Goal: Transaction & Acquisition: Book appointment/travel/reservation

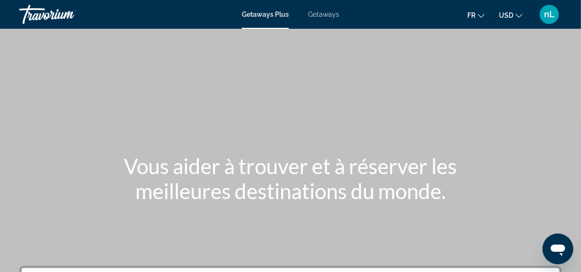
click at [328, 15] on span "Getaways" at bounding box center [323, 15] width 31 height 8
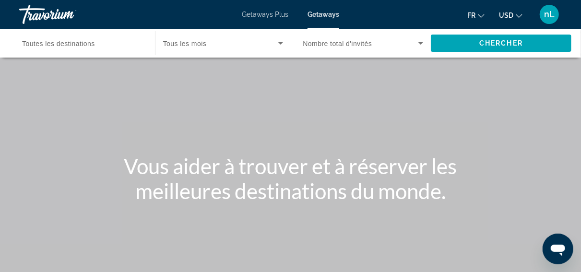
click at [513, 17] on span "USD" at bounding box center [506, 16] width 14 height 8
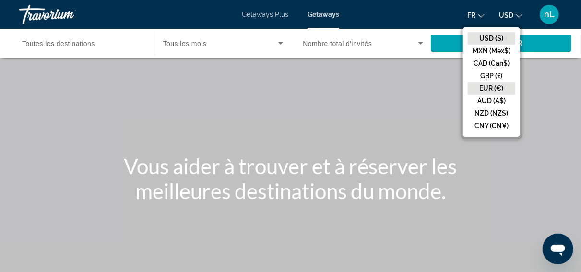
click at [489, 89] on button "EUR (€)" at bounding box center [492, 88] width 48 height 12
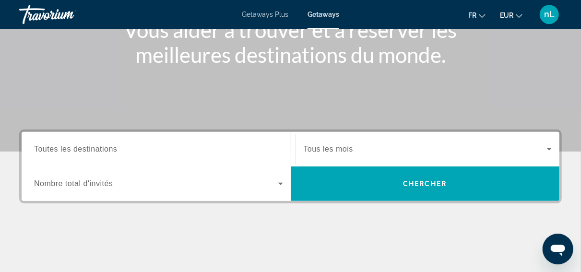
scroll to position [166, 0]
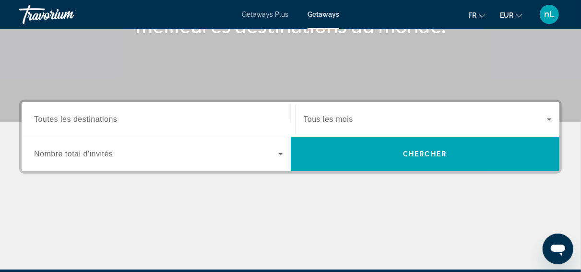
click at [216, 119] on input "Destination Toutes les destinations" at bounding box center [158, 120] width 249 height 12
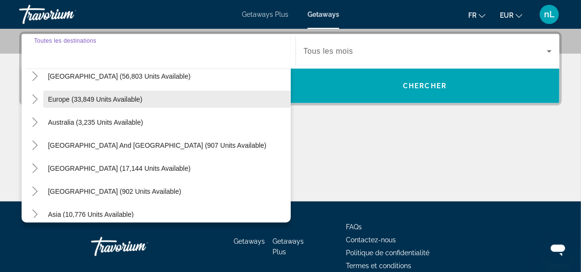
scroll to position [62, 0]
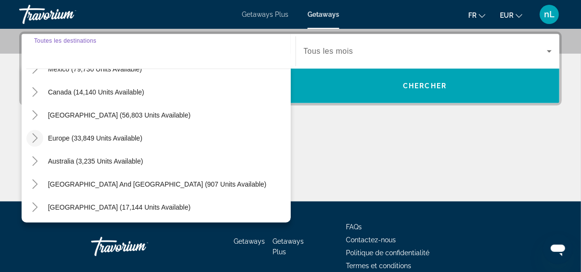
click at [33, 137] on icon "Toggle Europe (33,849 units available)" at bounding box center [35, 138] width 10 height 10
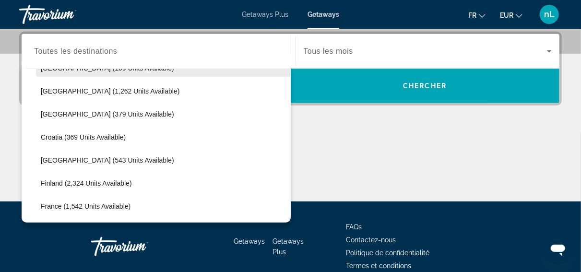
scroll to position [248, 0]
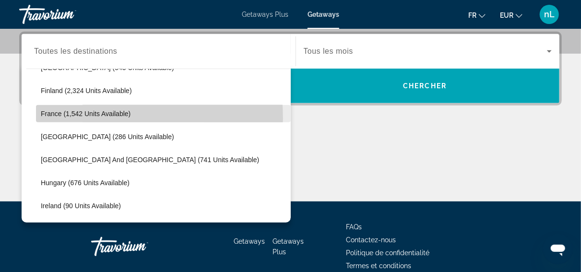
click at [60, 118] on span "Search widget" at bounding box center [163, 113] width 255 height 23
type input "**********"
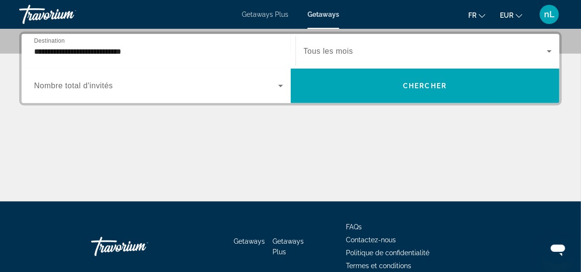
click at [347, 51] on span "Tous les mois" at bounding box center [328, 51] width 49 height 8
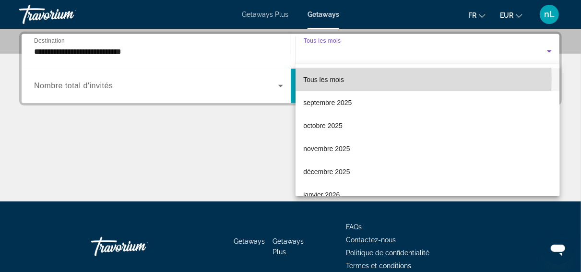
click at [341, 79] on span "Tous les mois" at bounding box center [323, 80] width 41 height 8
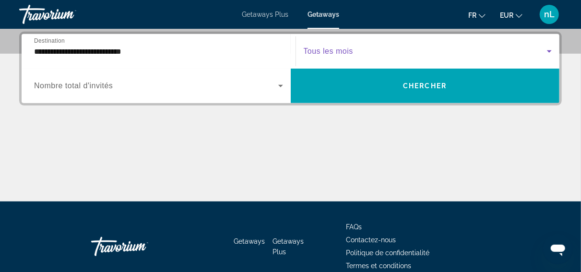
click at [234, 86] on span "Search widget" at bounding box center [156, 86] width 244 height 12
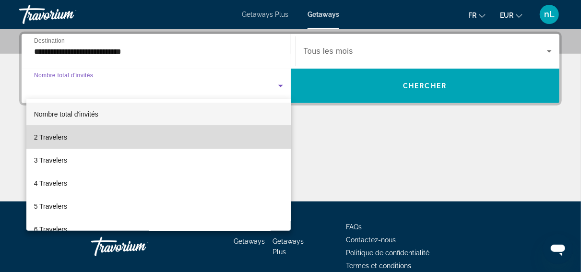
drag, startPoint x: 181, startPoint y: 146, endPoint x: 257, endPoint y: 130, distance: 77.6
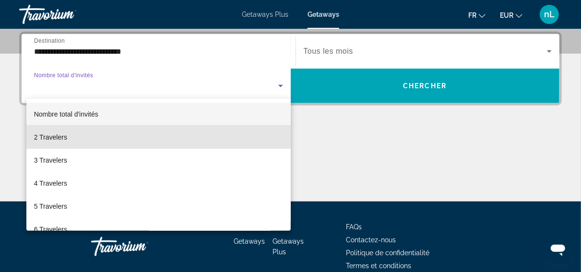
click at [181, 146] on mat-option "2 Travelers" at bounding box center [158, 137] width 264 height 23
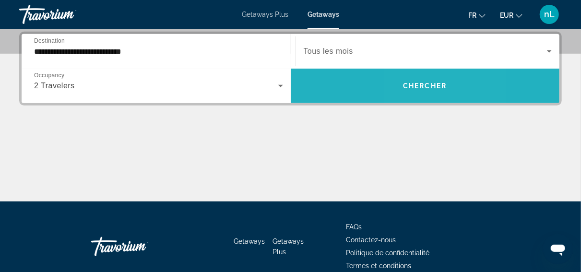
click at [411, 86] on span "Chercher" at bounding box center [425, 86] width 44 height 8
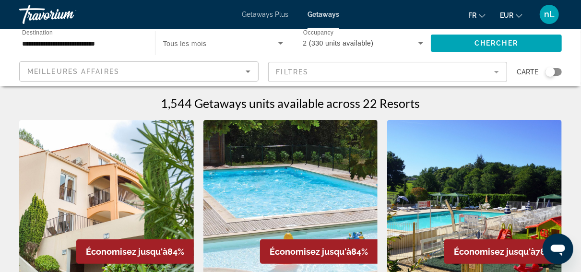
click at [558, 72] on div "Search widget" at bounding box center [554, 72] width 16 height 8
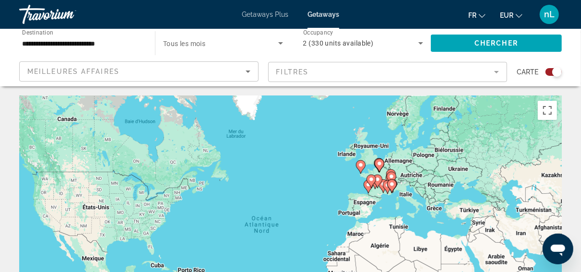
click at [385, 189] on icon "Main content" at bounding box center [387, 187] width 9 height 12
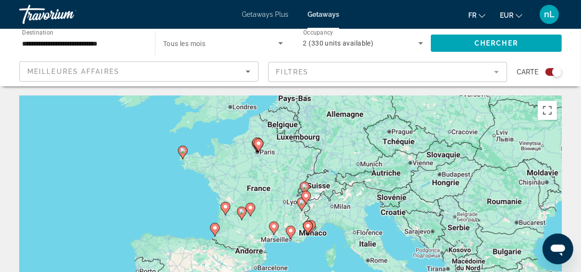
click at [305, 237] on div "Pour activer le glissement avec le clavier, appuyez sur Alt+Entrée. Une fois ce…" at bounding box center [290, 240] width 543 height 288
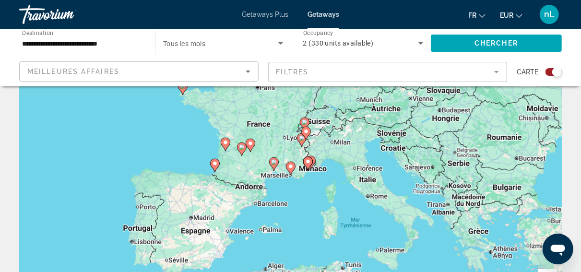
scroll to position [166, 0]
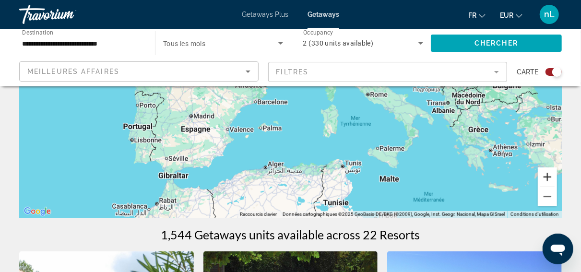
click at [546, 177] on button "Zoom avant" at bounding box center [547, 176] width 19 height 19
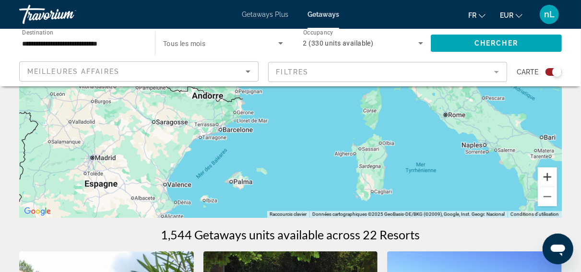
click at [550, 177] on button "Zoom avant" at bounding box center [547, 176] width 19 height 19
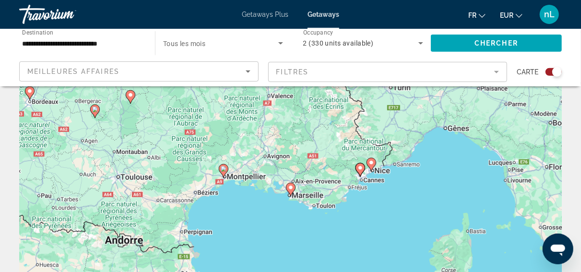
scroll to position [83, 0]
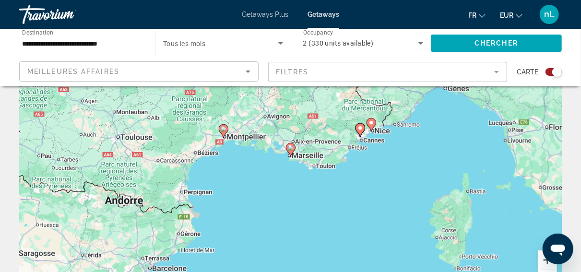
click at [544, 259] on button "Zoom avant" at bounding box center [547, 260] width 19 height 19
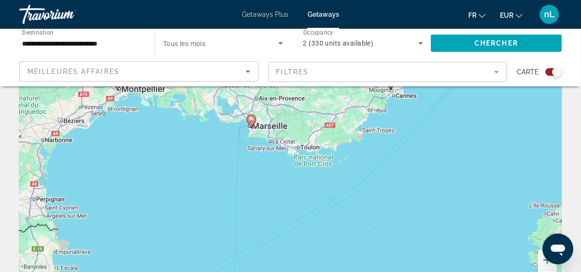
drag, startPoint x: 424, startPoint y: 191, endPoint x: 384, endPoint y: 164, distance: 48.2
click at [384, 164] on div "Pour activer le glissement avec le clavier, appuyez sur Alt+Entrée. Une fois ce…" at bounding box center [290, 157] width 543 height 288
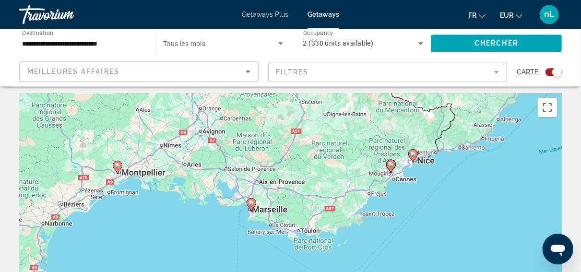
scroll to position [0, 0]
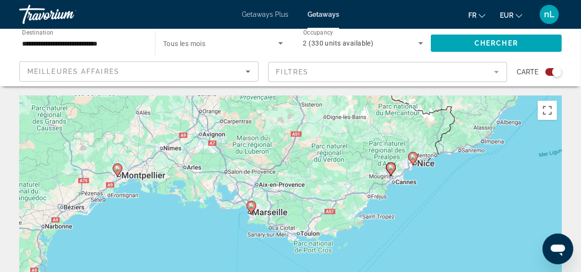
click at [391, 169] on image "Main content" at bounding box center [391, 168] width 6 height 6
type input "**********"
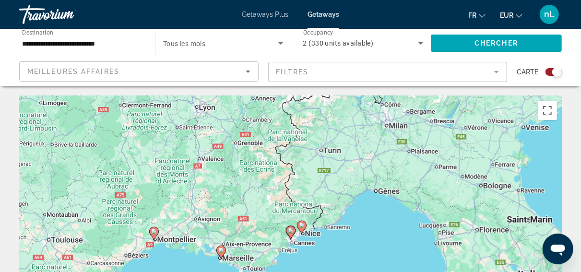
click at [291, 235] on icon "Main content" at bounding box center [290, 233] width 9 height 12
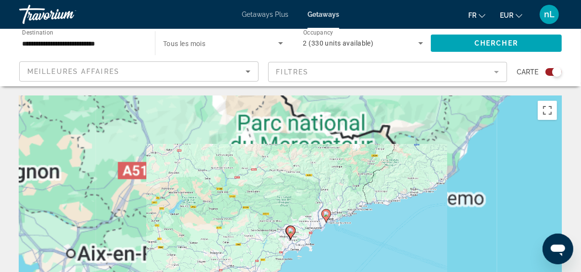
click at [291, 235] on icon "Main content" at bounding box center [290, 233] width 9 height 12
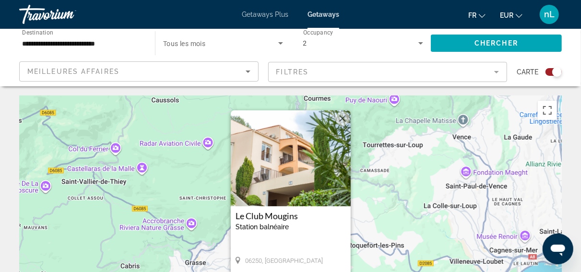
click at [378, 197] on div "Pour activer le glissement avec le clavier, appuyez sur Alt+Entrée. Une fois ce…" at bounding box center [290, 240] width 543 height 288
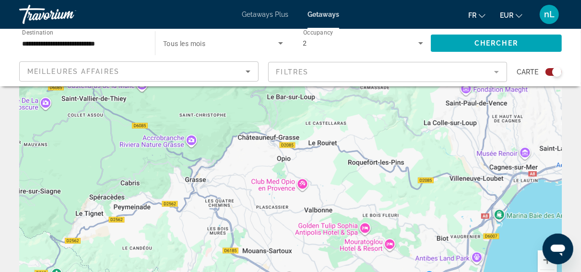
scroll to position [166, 0]
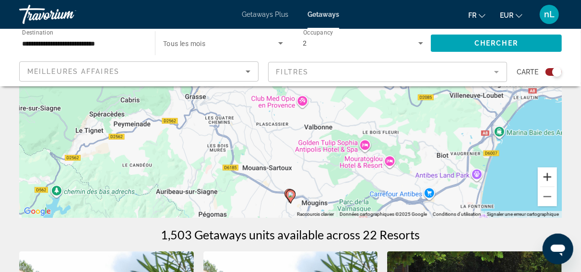
click at [548, 179] on button "Zoom avant" at bounding box center [547, 176] width 19 height 19
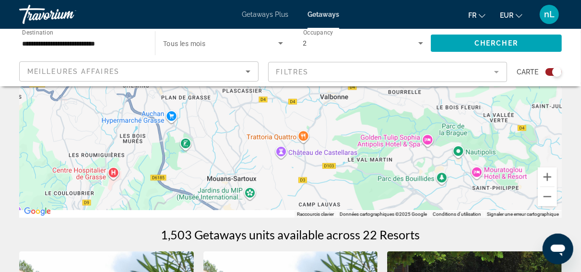
drag, startPoint x: 395, startPoint y: 177, endPoint x: 377, endPoint y: 104, distance: 74.8
click at [383, 92] on div "Main content" at bounding box center [290, 74] width 543 height 288
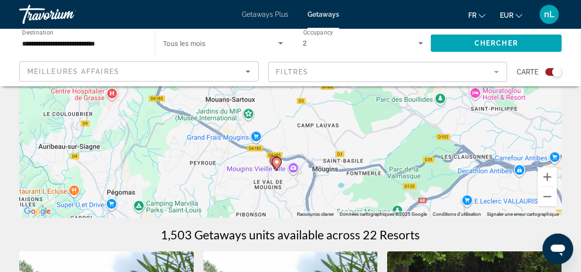
drag, startPoint x: 382, startPoint y: 177, endPoint x: 384, endPoint y: 81, distance: 96.0
click at [385, 83] on div "Pour activer le glissement avec le clavier, appuyez sur Alt+Entrée. Une fois ce…" at bounding box center [290, 74] width 543 height 288
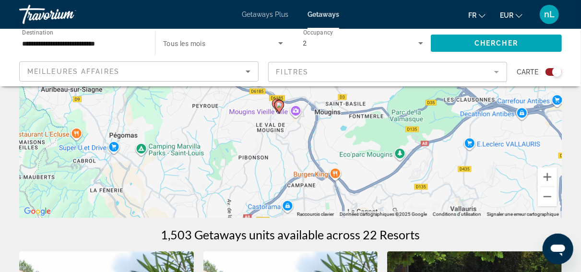
drag, startPoint x: 420, startPoint y: 224, endPoint x: 405, endPoint y: 203, distance: 26.0
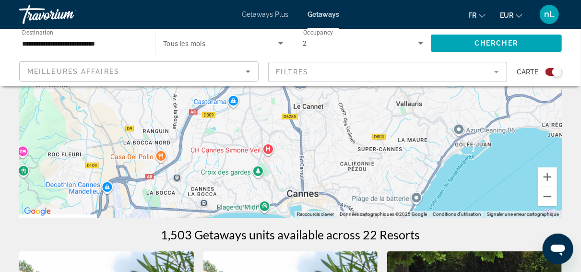
drag, startPoint x: 419, startPoint y: 184, endPoint x: 364, endPoint y: 78, distance: 119.1
click at [364, 78] on div "Pour activer le glissement avec le clavier, appuyez sur Alt+Entrée. Une fois ce…" at bounding box center [290, 74] width 543 height 288
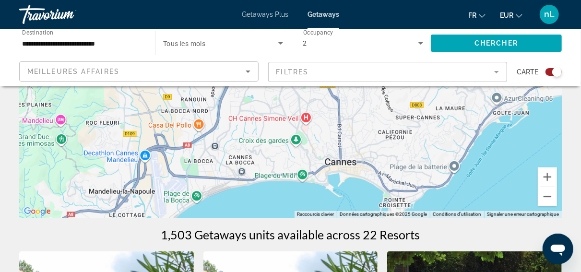
drag, startPoint x: 339, startPoint y: 169, endPoint x: 428, endPoint y: 98, distance: 114.0
click at [428, 98] on div "Pour activer le glissement avec le clavier, appuyez sur Alt+Entrée. Une fois ce…" at bounding box center [290, 74] width 543 height 288
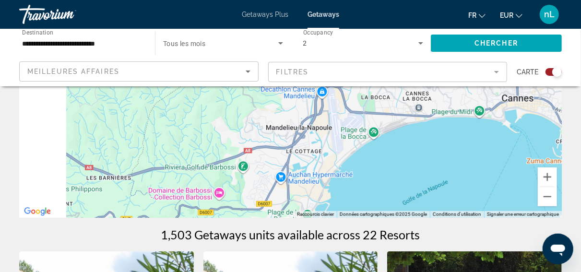
drag, startPoint x: 282, startPoint y: 151, endPoint x: 457, endPoint y: 131, distance: 176.8
click at [438, 135] on div "Pour activer le glissement avec le clavier, appuyez sur Alt+Entrée. Une fois ce…" at bounding box center [290, 74] width 543 height 288
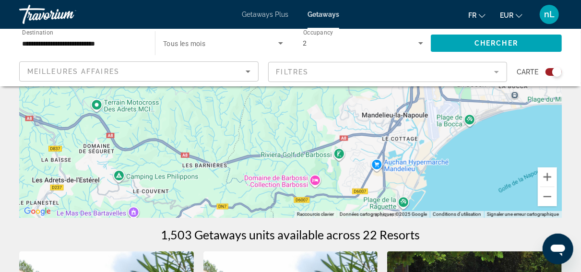
drag, startPoint x: 353, startPoint y: 173, endPoint x: 419, endPoint y: 96, distance: 101.8
click at [419, 96] on div "Pour activer le glissement avec le clavier, appuyez sur Alt+Entrée. Une fois ce…" at bounding box center [290, 74] width 543 height 288
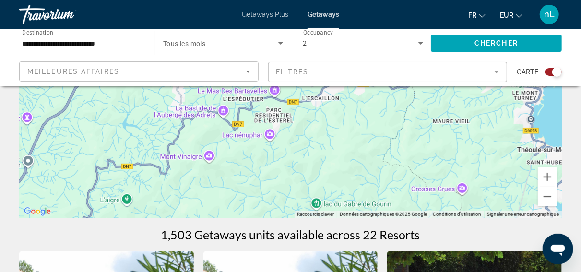
drag, startPoint x: 307, startPoint y: 149, endPoint x: 337, endPoint y: 77, distance: 78.3
click at [338, 78] on div "Main content" at bounding box center [290, 74] width 543 height 288
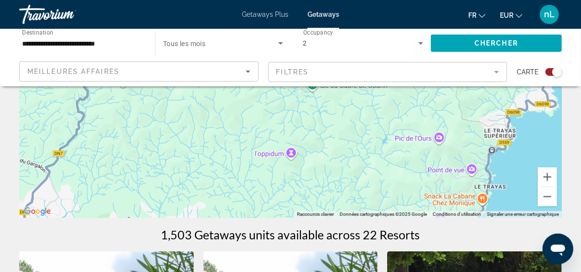
drag, startPoint x: 378, startPoint y: 184, endPoint x: 423, endPoint y: 113, distance: 84.0
click at [423, 115] on div "Main content" at bounding box center [290, 74] width 543 height 288
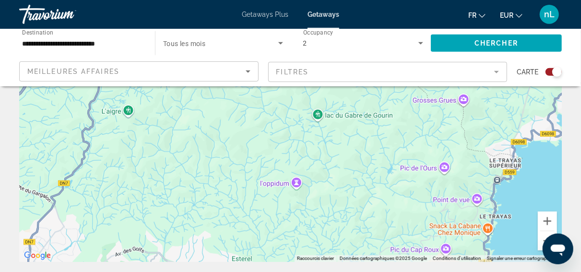
scroll to position [83, 0]
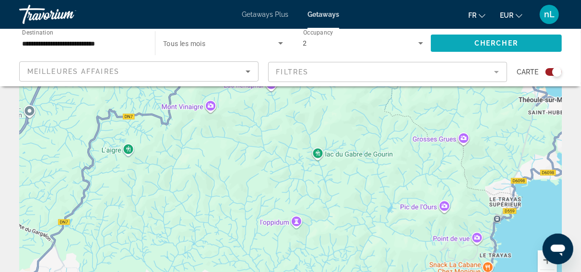
click at [477, 46] on span "Chercher" at bounding box center [497, 43] width 44 height 8
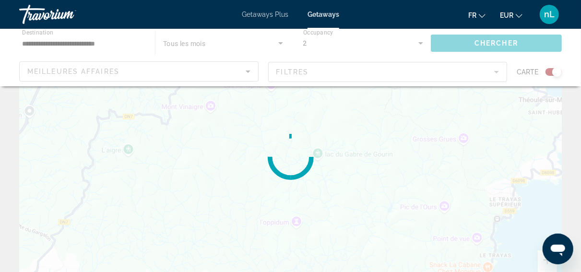
scroll to position [0, 0]
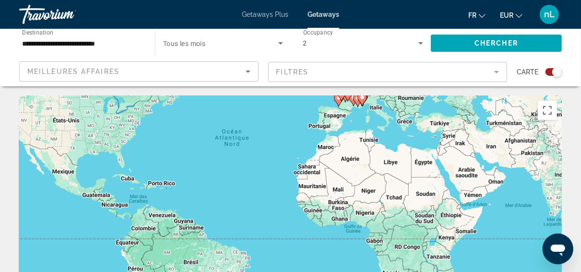
drag, startPoint x: 494, startPoint y: 251, endPoint x: 463, endPoint y: 162, distance: 93.7
click at [463, 162] on div "Pour activer le glissement avec le clavier, appuyez sur Alt+Entrée. Une fois ce…" at bounding box center [290, 240] width 543 height 288
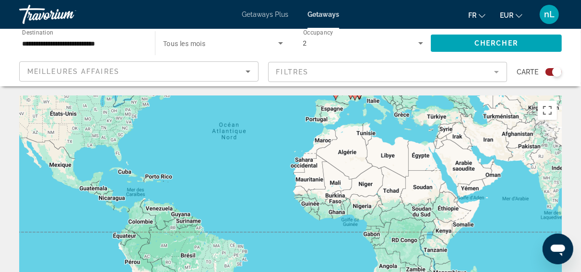
click at [530, 262] on div "Pour activer le glissement avec le clavier, appuyez sur Alt+Entrée. Une fois ce…" at bounding box center [290, 240] width 543 height 288
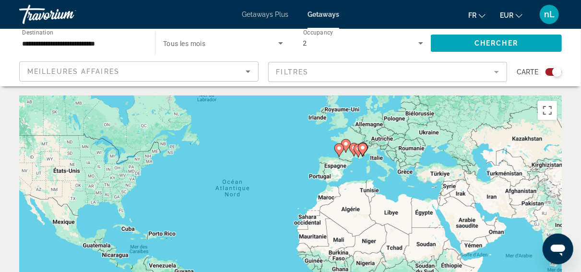
drag, startPoint x: 372, startPoint y: 130, endPoint x: 376, endPoint y: 188, distance: 58.2
click at [376, 188] on div "Pour activer le glissement avec le clavier, appuyez sur Alt+Entrée. Une fois ce…" at bounding box center [290, 240] width 543 height 288
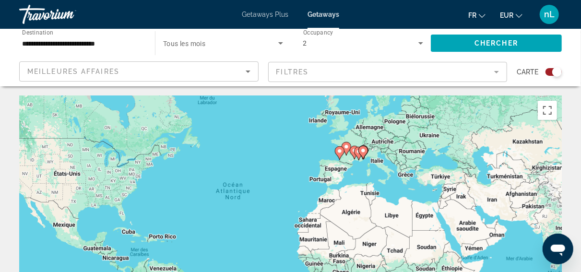
click at [341, 158] on gmp-advanced-marker "Main content" at bounding box center [340, 153] width 10 height 14
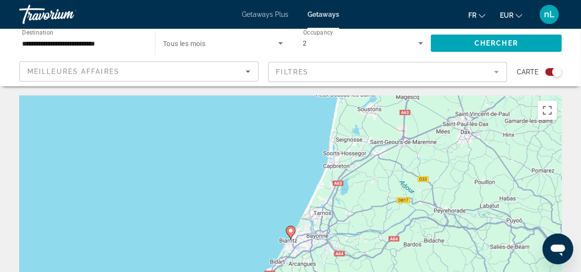
click at [290, 234] on icon "Main content" at bounding box center [290, 233] width 9 height 12
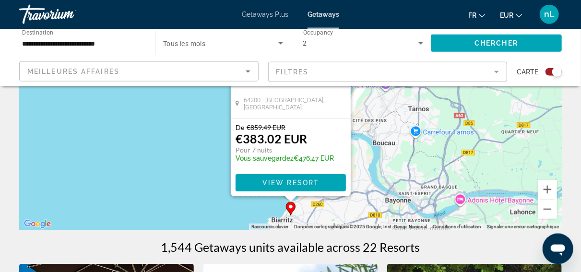
scroll to position [83, 0]
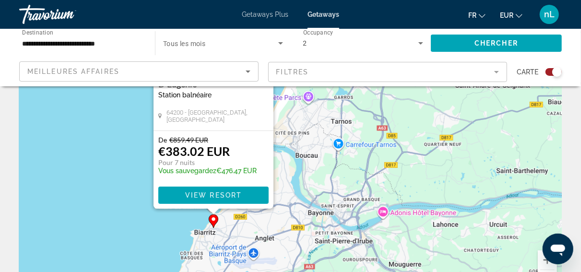
drag, startPoint x: 477, startPoint y: 228, endPoint x: 398, endPoint y: 167, distance: 99.3
click at [398, 167] on div "Pour activer le glissement avec le clavier, appuyez sur Alt+Entrée. Une fois ce…" at bounding box center [290, 157] width 543 height 288
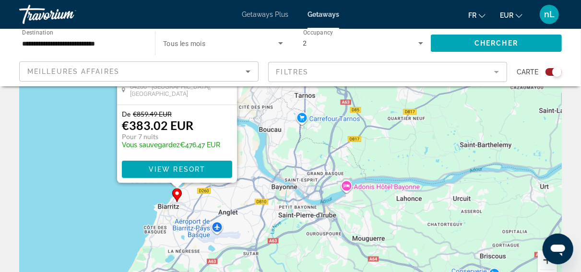
click at [544, 265] on button "Zoom avant" at bounding box center [547, 260] width 19 height 19
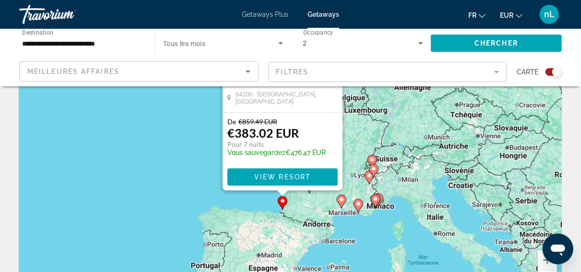
drag, startPoint x: 417, startPoint y: 141, endPoint x: 402, endPoint y: 195, distance: 56.8
click at [404, 195] on div "Pour activer le glissement avec le clavier, appuyez sur Alt+Entrée. Une fois ce…" at bounding box center [290, 157] width 543 height 288
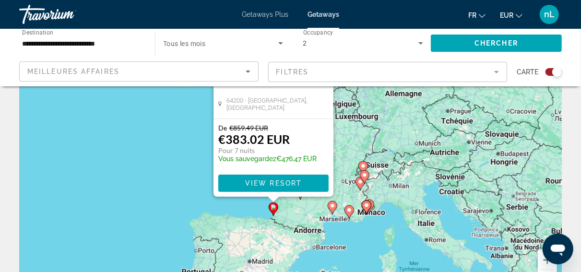
click at [359, 183] on image "Main content" at bounding box center [361, 182] width 6 height 6
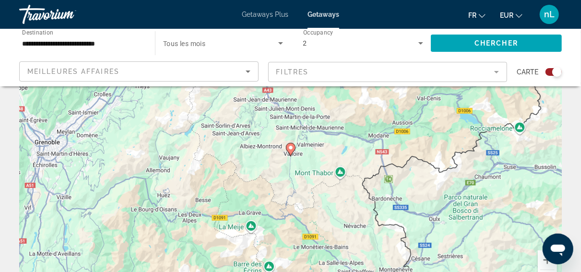
click at [291, 150] on image "Main content" at bounding box center [291, 148] width 6 height 6
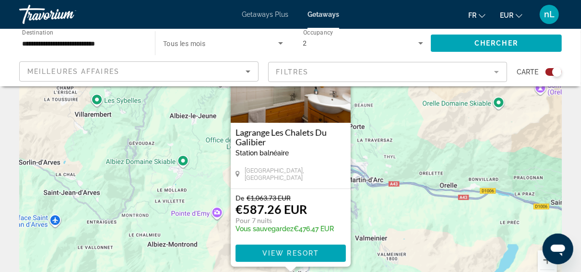
click at [416, 211] on div "Pour activer le glissement avec le clavier, appuyez sur Alt+Entrée. Une fois ce…" at bounding box center [290, 157] width 543 height 288
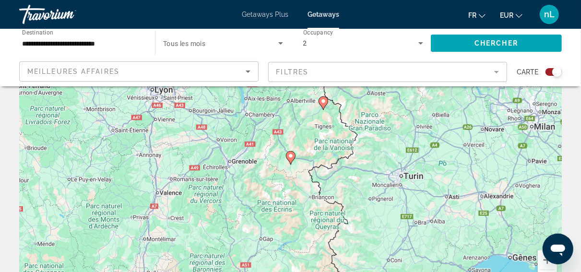
click at [323, 106] on icon "Main content" at bounding box center [323, 103] width 9 height 12
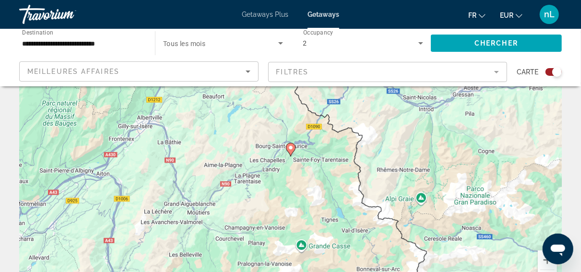
click at [293, 149] on image "Main content" at bounding box center [291, 148] width 6 height 6
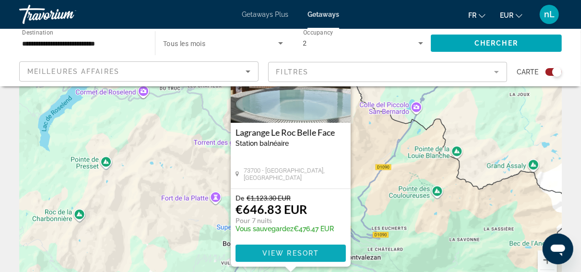
click at [296, 254] on span "View Resort" at bounding box center [290, 254] width 57 height 8
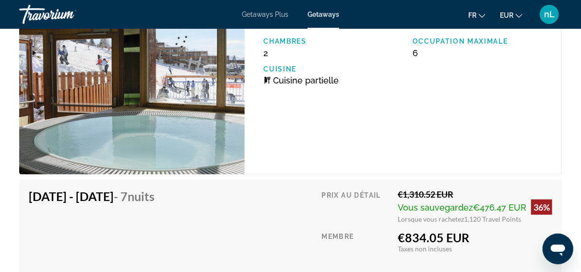
scroll to position [2277, 0]
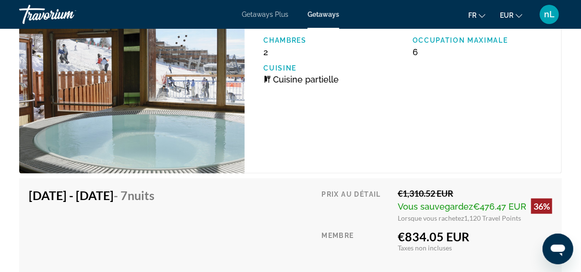
click at [561, 270] on div "[DATE] - [DATE] - 7 nuits Le prix comprend l'hébergement uniquement Remboursabl…" at bounding box center [290, 242] width 543 height 127
click at [533, 267] on div "Prix au détail €1,310.52 EUR Vous sauvegardez €476.47 EUR 36% Lorsque vous rach…" at bounding box center [437, 242] width 231 height 108
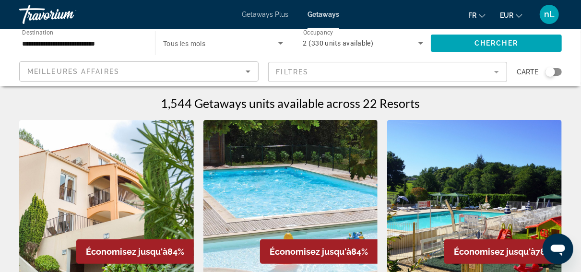
click at [556, 71] on div "Search widget" at bounding box center [554, 72] width 16 height 8
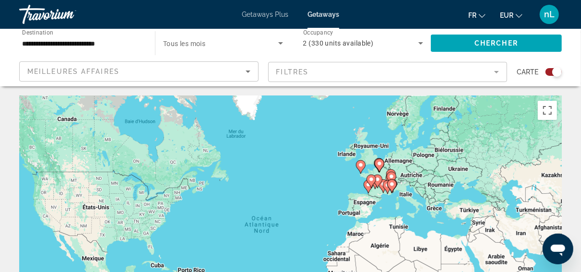
click at [379, 193] on gmp-advanced-marker "Main content" at bounding box center [384, 186] width 10 height 14
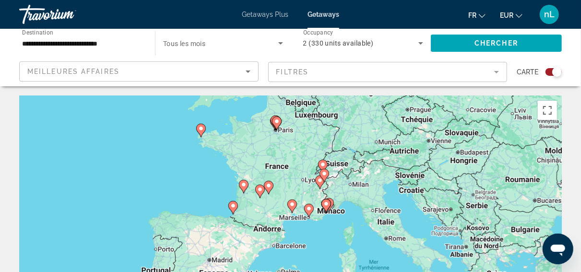
drag, startPoint x: 362, startPoint y: 222, endPoint x: 364, endPoint y: 194, distance: 27.9
click at [364, 194] on div "Pour activer le glissement avec le clavier, appuyez sur Alt+Entrée. Une fois ce…" at bounding box center [290, 240] width 543 height 288
click at [326, 182] on gmp-advanced-marker "Main content" at bounding box center [325, 175] width 10 height 14
type input "**********"
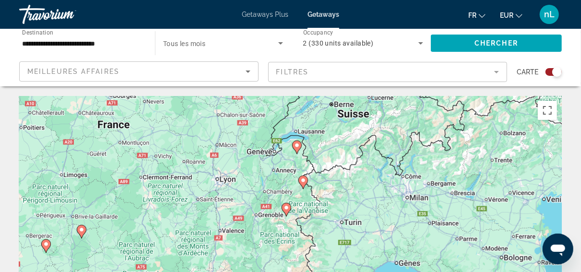
drag, startPoint x: 336, startPoint y: 227, endPoint x: 349, endPoint y: 175, distance: 53.9
click at [349, 175] on div "Pour activer le glissement avec le clavier, appuyez sur Alt+Entrée. Une fois ce…" at bounding box center [290, 240] width 543 height 288
click at [296, 147] on image "Main content" at bounding box center [297, 146] width 6 height 6
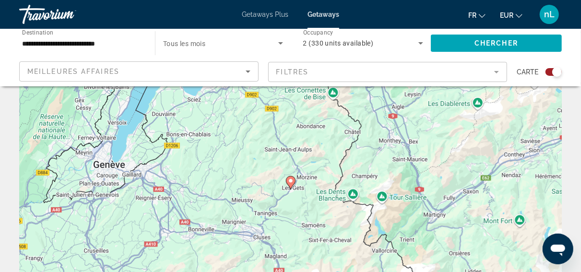
scroll to position [83, 0]
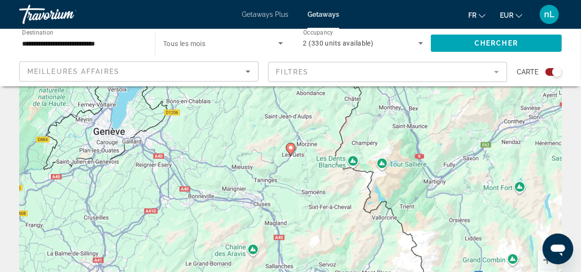
click at [291, 150] on image "Main content" at bounding box center [291, 148] width 6 height 6
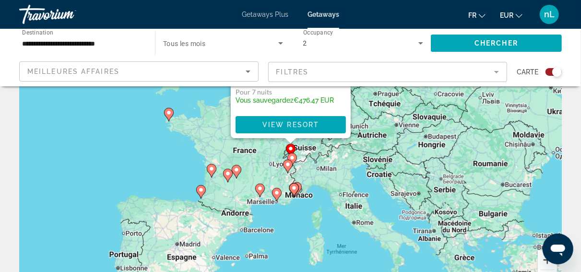
click at [540, 261] on button "Zoom avant" at bounding box center [547, 260] width 19 height 19
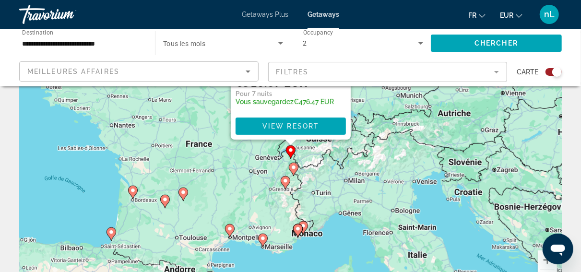
click at [134, 192] on image "Main content" at bounding box center [133, 191] width 6 height 6
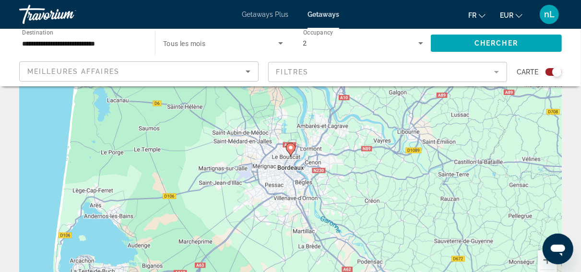
click at [289, 146] on image "Main content" at bounding box center [291, 148] width 6 height 6
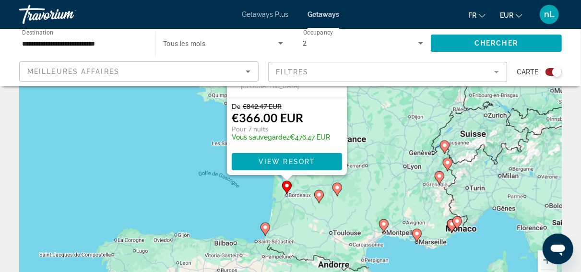
drag, startPoint x: 415, startPoint y: 159, endPoint x: 411, endPoint y: 194, distance: 35.7
click at [411, 194] on div "Pour activer le glissement avec le clavier, appuyez sur Alt+Entrée. Une fois ce…" at bounding box center [290, 157] width 543 height 288
click at [406, 162] on div "Pour activer le glissement avec le clavier, appuyez sur Alt+Entrée. Une fois ce…" at bounding box center [290, 157] width 543 height 288
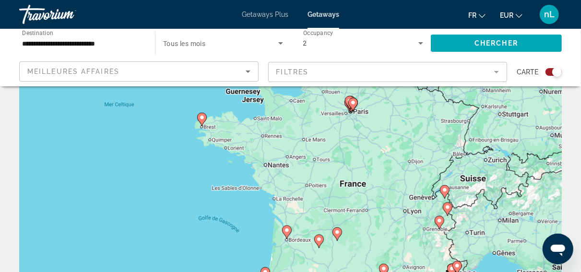
scroll to position [0, 0]
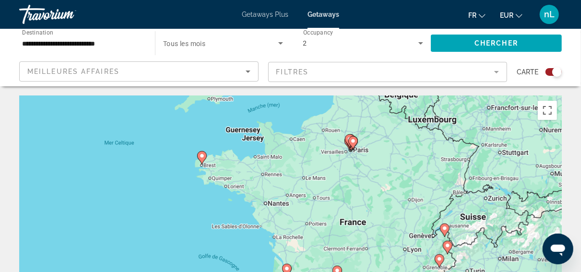
click at [349, 160] on div "Pour activer le glissement avec le clavier, appuyez sur Alt+Entrée. Une fois ce…" at bounding box center [290, 240] width 543 height 288
click at [351, 153] on div "Pour activer le glissement avec le clavier, appuyez sur Alt+Entrée. Une fois ce…" at bounding box center [290, 240] width 543 height 288
click at [546, 271] on div "Pour activer le glissement avec le clavier, appuyez sur Alt+Entrée. Une fois ce…" at bounding box center [290, 240] width 543 height 288
click at [543, 264] on div "Pour activer le glissement avec le clavier, appuyez sur Alt+Entrée. Une fois ce…" at bounding box center [290, 240] width 543 height 288
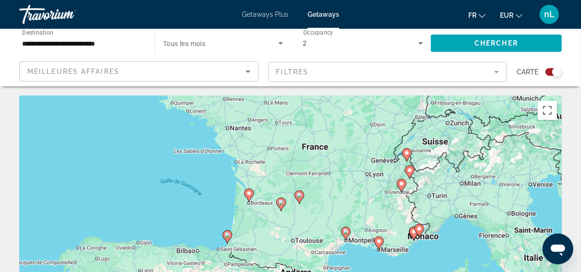
drag, startPoint x: 532, startPoint y: 265, endPoint x: 481, endPoint y: 160, distance: 117.2
click at [481, 160] on div "Pour activer le glissement avec le clavier, appuyez sur Alt+Entrée. Une fois ce…" at bounding box center [290, 240] width 543 height 288
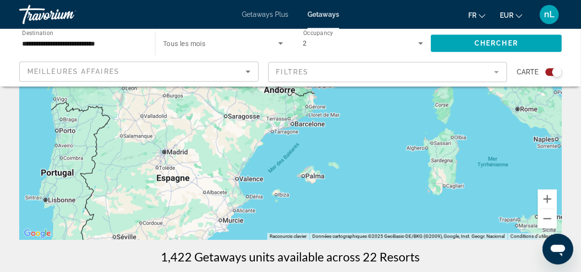
scroll to position [223, 0]
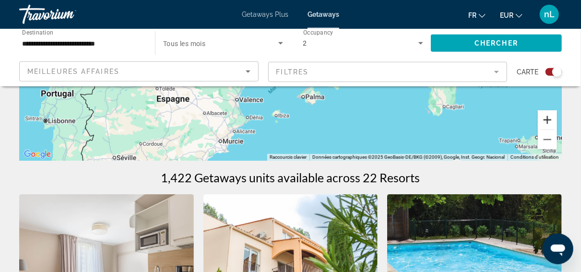
click at [548, 122] on button "Zoom avant" at bounding box center [547, 119] width 19 height 19
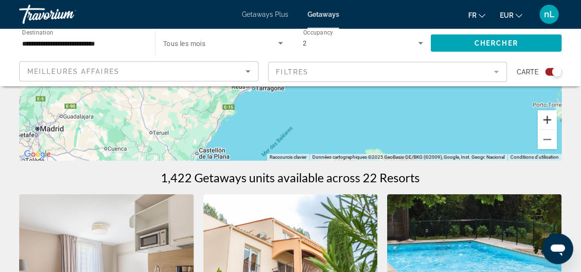
click at [548, 122] on button "Zoom avant" at bounding box center [547, 119] width 19 height 19
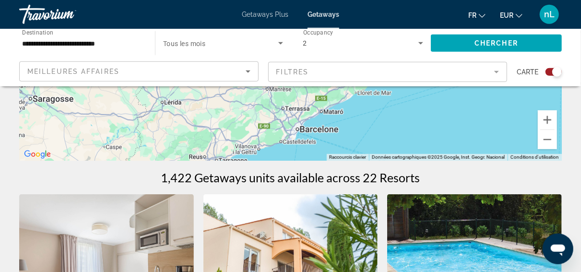
click at [343, 102] on div "Pour activer le glissement avec le clavier, appuyez sur Alt+Entrée. Une fois ce…" at bounding box center [290, 17] width 543 height 288
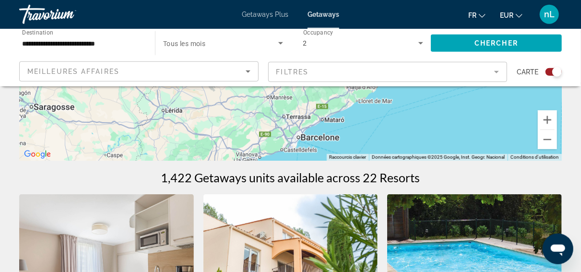
drag, startPoint x: 377, startPoint y: 110, endPoint x: 437, endPoint y: 117, distance: 60.3
click at [382, 123] on div "Pour activer le glissement avec le clavier, appuyez sur Alt+Entrée. Une fois ce…" at bounding box center [290, 17] width 543 height 288
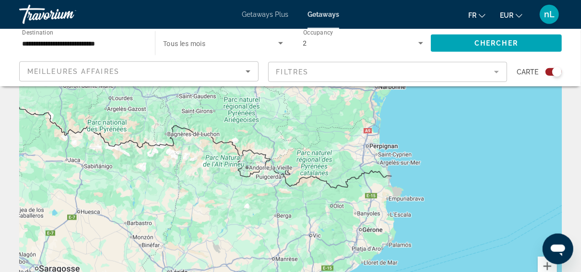
scroll to position [0, 0]
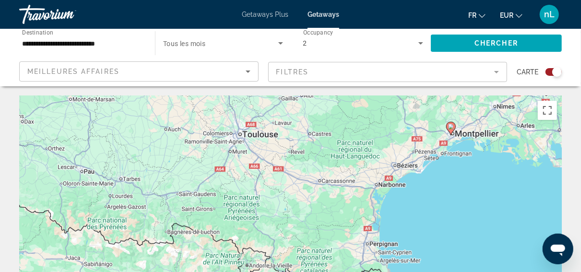
drag, startPoint x: 312, startPoint y: 132, endPoint x: 300, endPoint y: 243, distance: 111.6
click at [300, 243] on div "Pour activer le glissement avec le clavier, appuyez sur Alt+Entrée. Une fois ce…" at bounding box center [290, 240] width 543 height 288
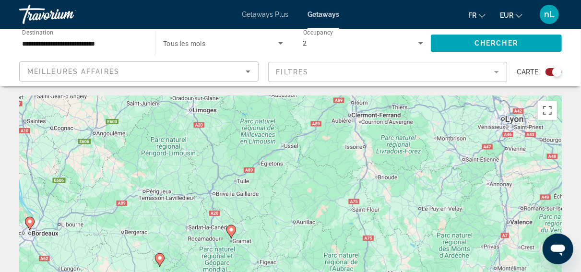
drag, startPoint x: 305, startPoint y: 184, endPoint x: 313, endPoint y: 254, distance: 70.1
click at [298, 269] on div "Pour activer le glissement avec le clavier, appuyez sur Alt+Entrée. Une fois ce…" at bounding box center [290, 240] width 543 height 288
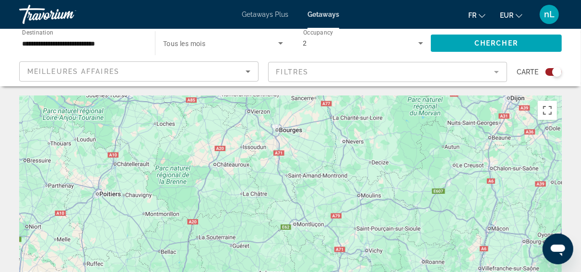
drag, startPoint x: 326, startPoint y: 179, endPoint x: 318, endPoint y: 254, distance: 75.3
click at [319, 260] on div "Pour activer le glissement avec le clavier, appuyez sur Alt+Entrée. Une fois ce…" at bounding box center [290, 240] width 543 height 288
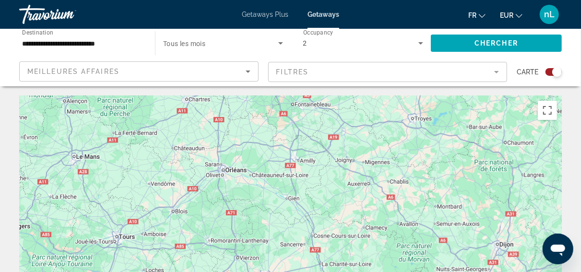
drag, startPoint x: 308, startPoint y: 184, endPoint x: 298, endPoint y: 285, distance: 101.8
click at [298, 272] on div "Pour activer le glissement avec le clavier, appuyez sur Alt+Entrée. Une fois ce…" at bounding box center [290, 240] width 543 height 288
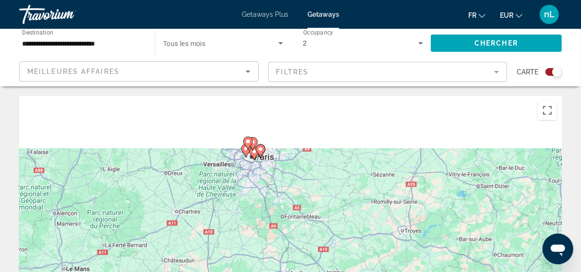
scroll to position [24, 0]
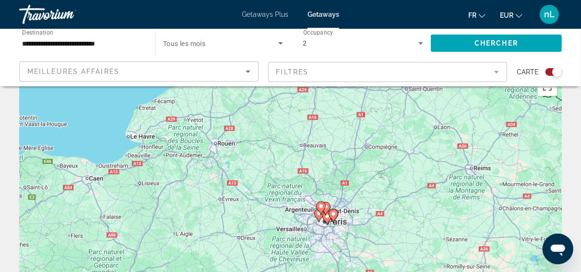
drag, startPoint x: 283, startPoint y: 262, endPoint x: 366, endPoint y: 183, distance: 114.8
click at [367, 184] on div "Pour activer le glissement avec le clavier, appuyez sur Alt+Entrée. Une fois ce…" at bounding box center [290, 216] width 543 height 288
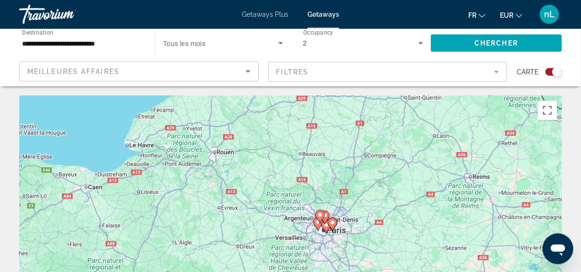
scroll to position [0, 0]
click at [551, 114] on button "Passer en plein écran" at bounding box center [547, 110] width 19 height 19
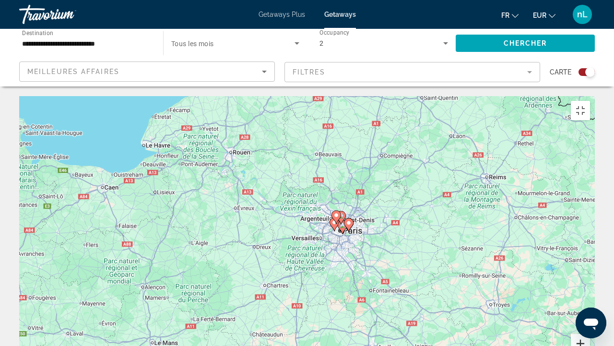
click at [589, 272] on button "Zoom avant" at bounding box center [580, 343] width 19 height 19
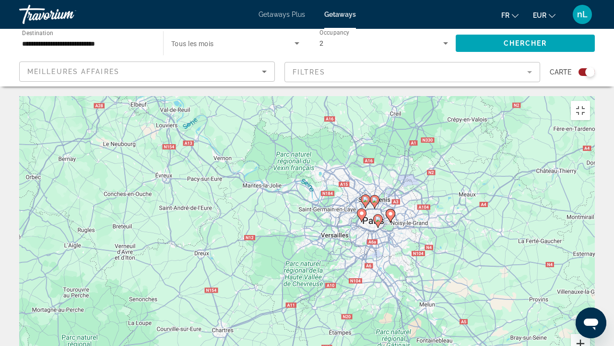
click at [589, 272] on button "Zoom avant" at bounding box center [580, 343] width 19 height 19
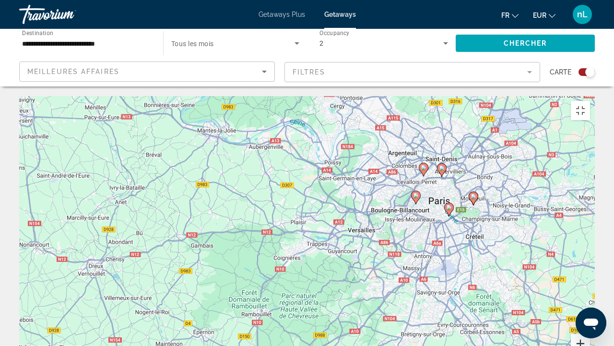
click at [589, 272] on button "Zoom avant" at bounding box center [580, 343] width 19 height 19
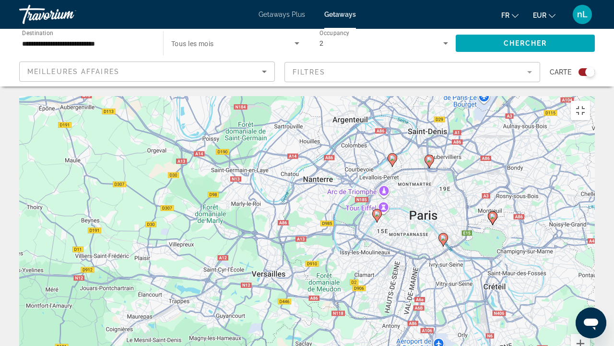
drag, startPoint x: 580, startPoint y: 151, endPoint x: 370, endPoint y: 210, distance: 217.7
click at [371, 210] on div "Pour activer le glissement avec le clavier, appuyez sur Alt+Entrée. Une fois ce…" at bounding box center [307, 240] width 576 height 288
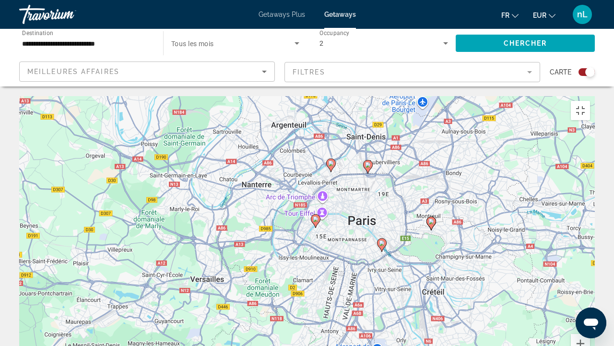
click at [368, 160] on icon "Main content" at bounding box center [368, 166] width 9 height 12
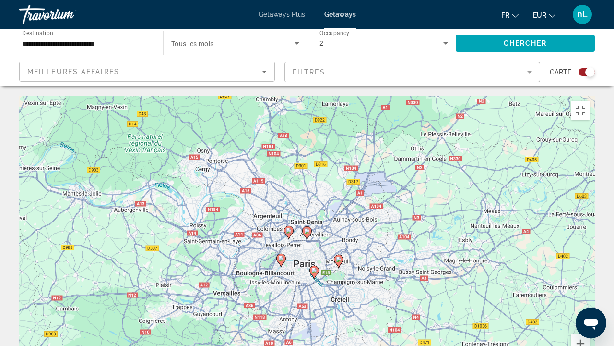
click at [306, 228] on image "Main content" at bounding box center [307, 231] width 6 height 6
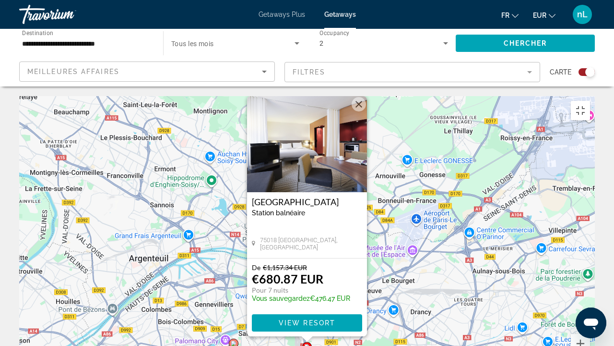
click at [344, 272] on div "Pour activer le glissement avec le clavier, appuyez sur Alt+Entrée. Une fois ce…" at bounding box center [307, 240] width 576 height 288
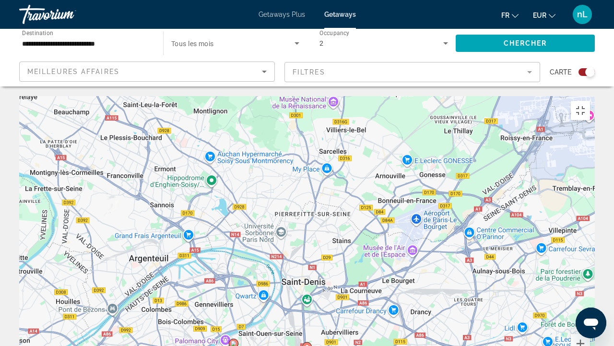
click at [308, 272] on icon "Main content" at bounding box center [307, 348] width 9 height 12
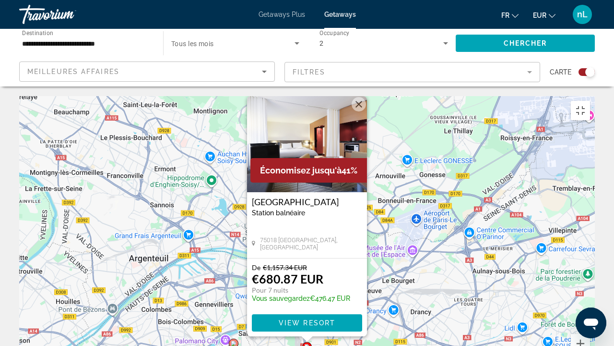
click at [343, 272] on div "Pour activer le glissement avec le clavier, appuyez sur Alt+Entrée. Une fois ce…" at bounding box center [307, 240] width 576 height 288
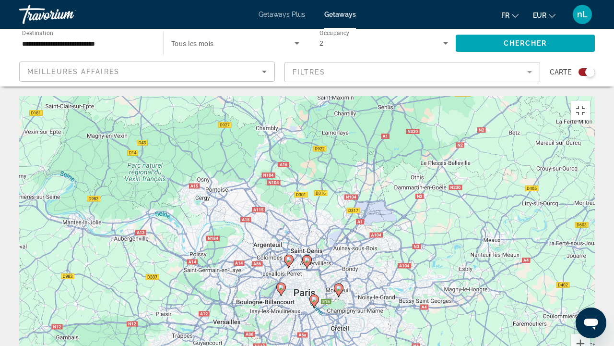
click at [314, 272] on image "Main content" at bounding box center [314, 299] width 6 height 6
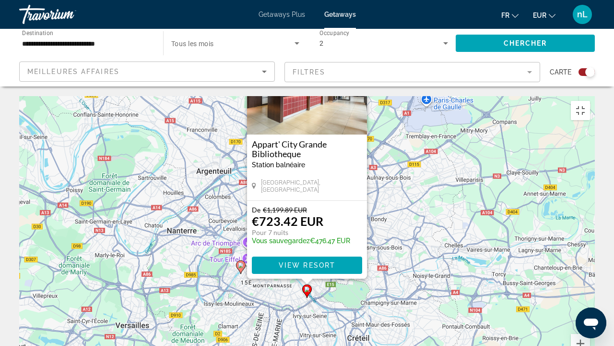
click at [413, 263] on div "Pour activer le glissement avec le clavier, appuyez sur Alt+Entrée. Une fois ce…" at bounding box center [307, 240] width 576 height 288
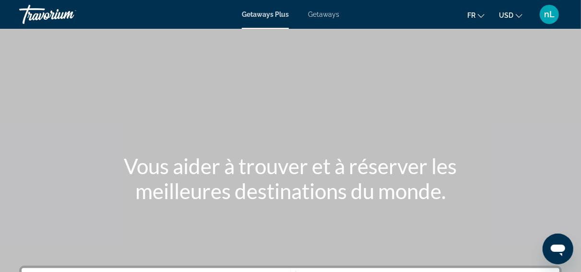
click at [323, 17] on span "Getaways" at bounding box center [323, 15] width 31 height 8
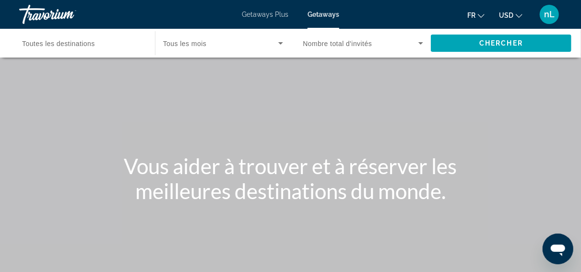
click at [514, 14] on span "USD" at bounding box center [506, 16] width 14 height 8
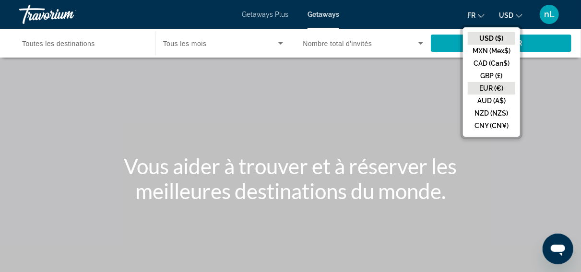
click at [487, 90] on button "EUR (€)" at bounding box center [492, 88] width 48 height 12
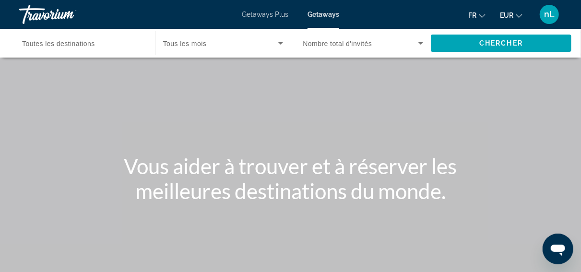
click at [101, 39] on input "Destination Toutes les destinations" at bounding box center [82, 44] width 120 height 12
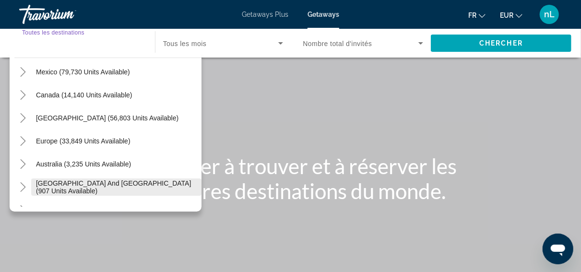
scroll to position [80, 0]
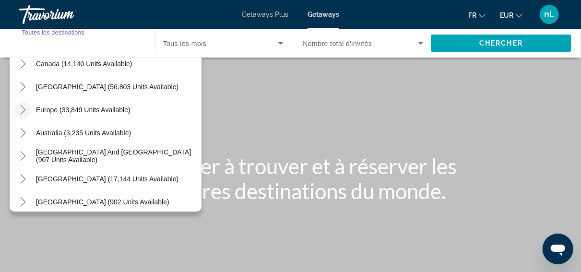
click at [27, 110] on icon "Toggle Europe (33,849 units available)" at bounding box center [23, 110] width 10 height 10
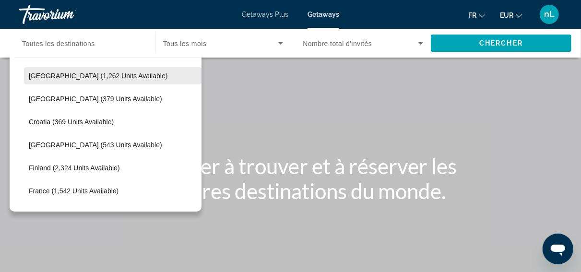
scroll to position [240, 0]
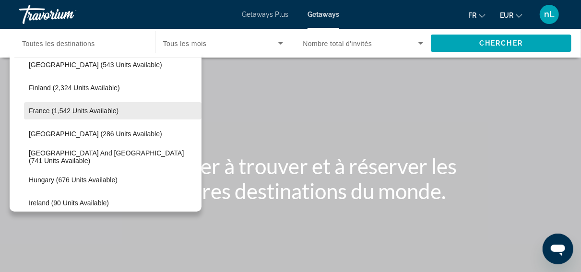
click at [46, 111] on span "France (1,542 units available)" at bounding box center [74, 111] width 90 height 8
type input "**********"
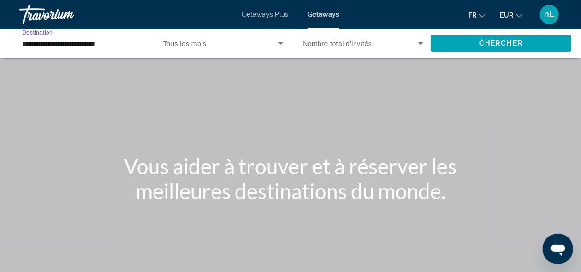
click at [373, 43] on span "Search widget" at bounding box center [361, 43] width 116 height 12
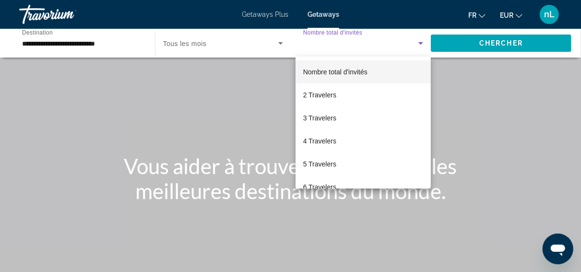
drag, startPoint x: 326, startPoint y: 94, endPoint x: 352, endPoint y: 80, distance: 29.2
click at [326, 94] on span "2 Travelers" at bounding box center [319, 95] width 33 height 12
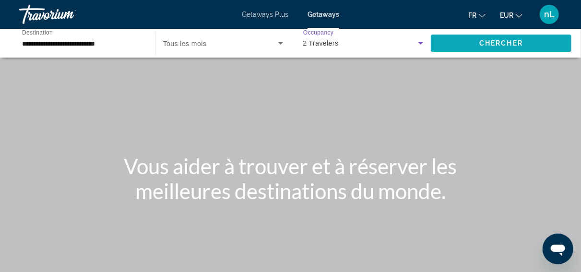
click at [503, 39] on span "Search widget" at bounding box center [501, 43] width 141 height 23
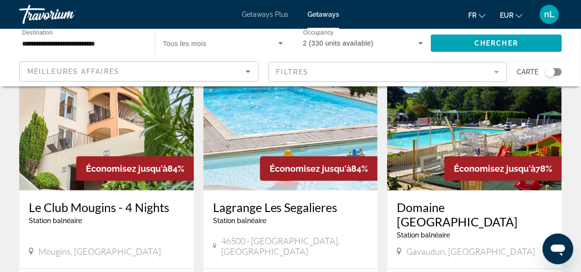
scroll to position [166, 0]
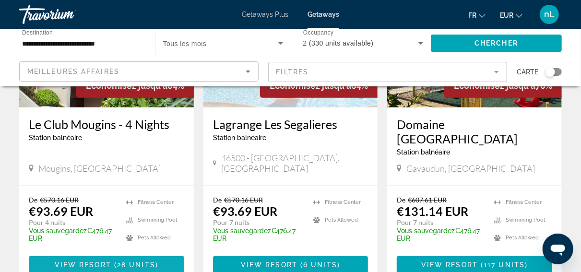
click at [73, 261] on span "View Resort" at bounding box center [83, 265] width 57 height 8
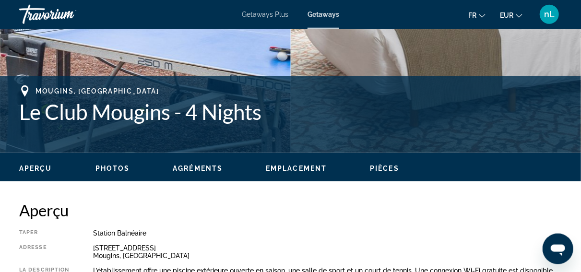
scroll to position [333, 0]
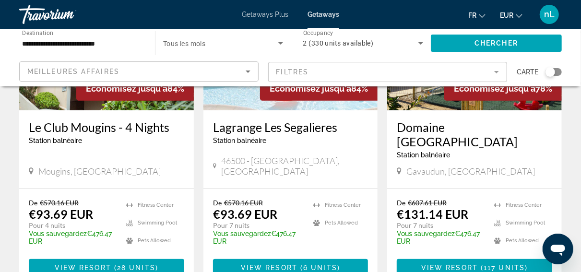
scroll to position [166, 0]
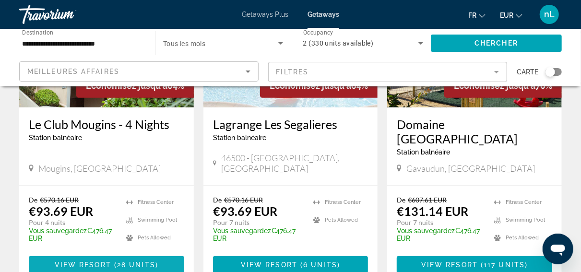
click at [129, 261] on span "28 units" at bounding box center [136, 265] width 38 height 8
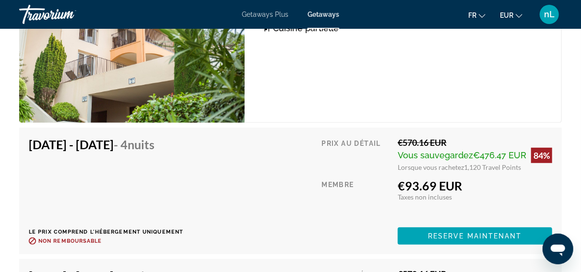
scroll to position [2079, 0]
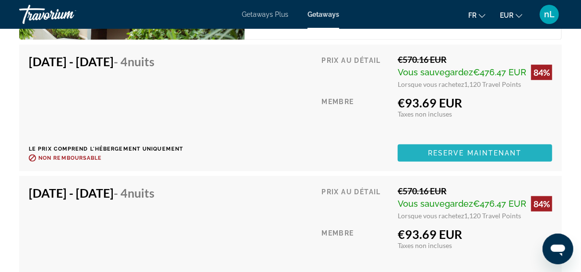
click at [476, 153] on span "Reserve maintenant" at bounding box center [475, 153] width 94 height 8
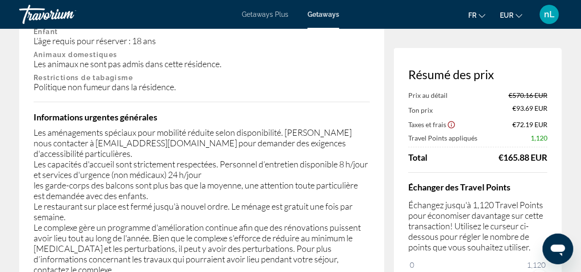
scroll to position [1996, 0]
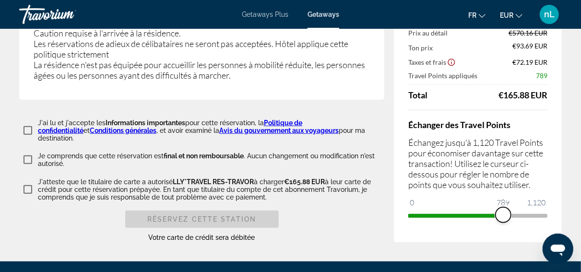
drag, startPoint x: 539, startPoint y: 209, endPoint x: 503, endPoint y: 212, distance: 35.6
click at [503, 212] on span "ngx-slider" at bounding box center [503, 214] width 15 height 15
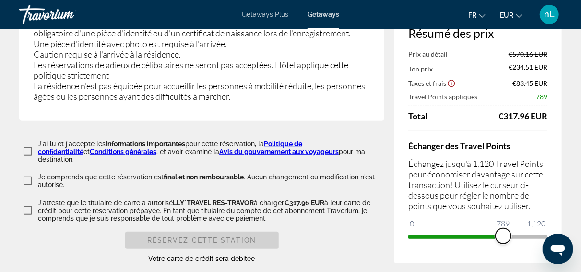
scroll to position [2009, 0]
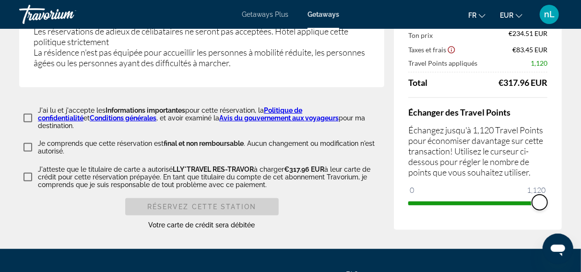
drag, startPoint x: 503, startPoint y: 196, endPoint x: 551, endPoint y: 203, distance: 48.4
click at [551, 203] on div "Résumé des prix Prix au détail €570.16 EUR Ton prix €234.51 EUR Taxes et frais …" at bounding box center [478, 101] width 168 height 257
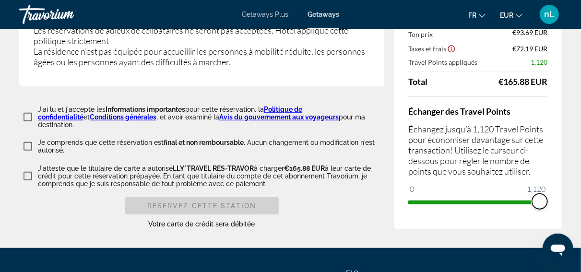
scroll to position [2010, 0]
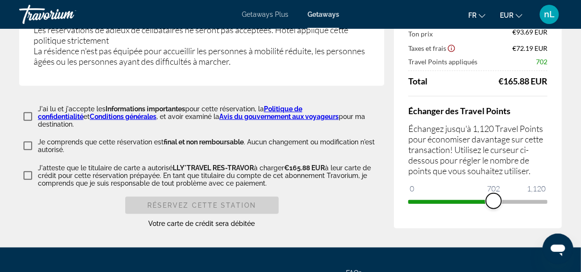
drag, startPoint x: 537, startPoint y: 191, endPoint x: 494, endPoint y: 191, distance: 42.7
click at [494, 193] on span "ngx-slider" at bounding box center [493, 200] width 15 height 15
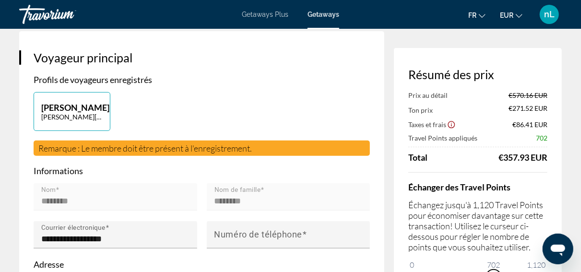
scroll to position [0, 0]
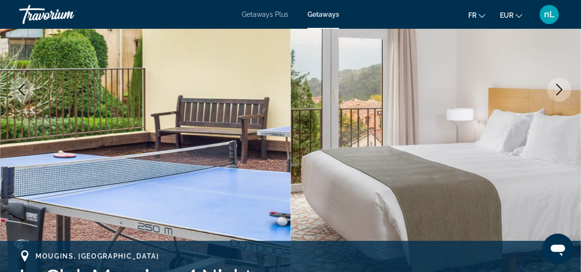
scroll to position [166, 0]
